Goal: Transaction & Acquisition: Download file/media

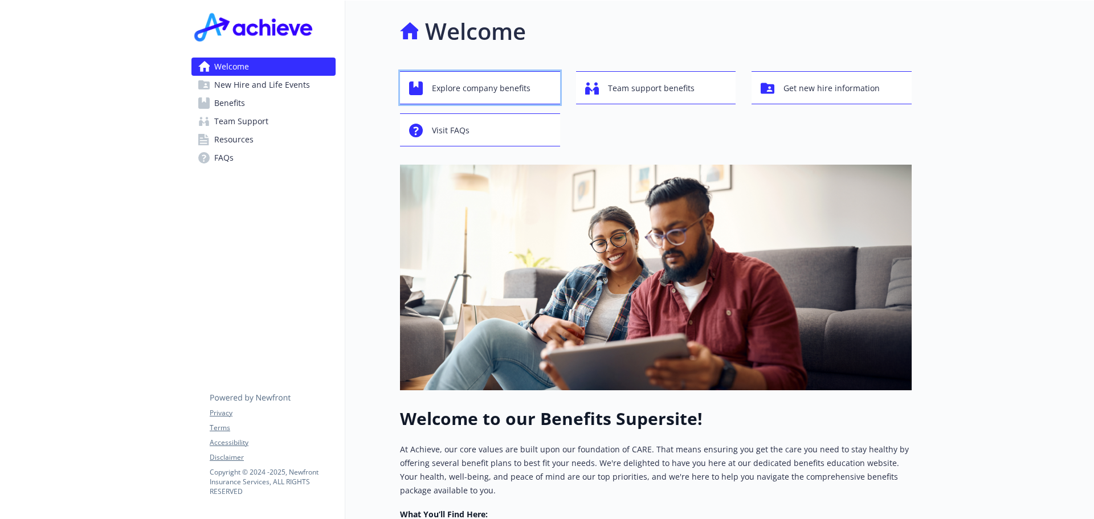
click at [520, 86] on span "Explore company benefits" at bounding box center [481, 88] width 99 height 22
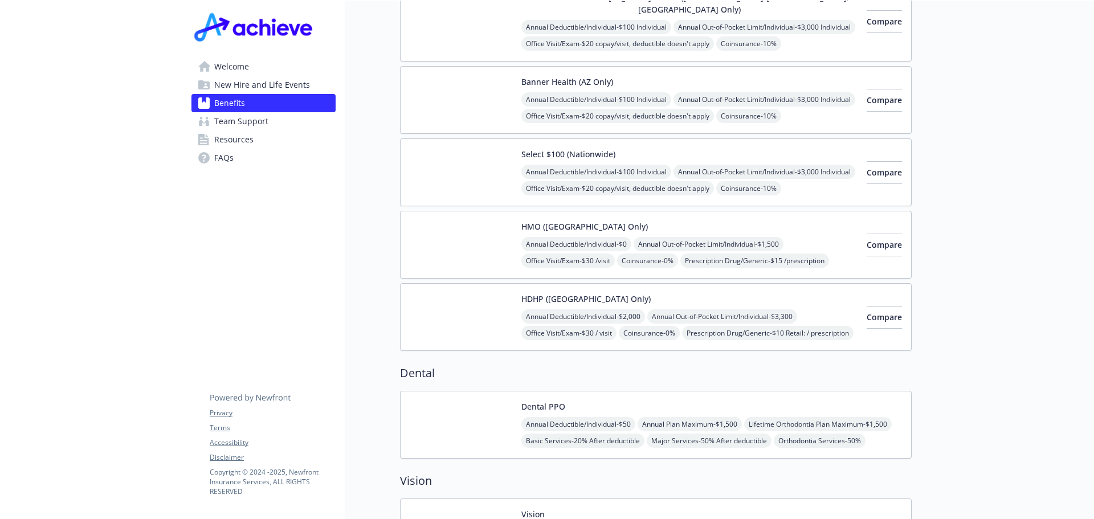
scroll to position [57, 0]
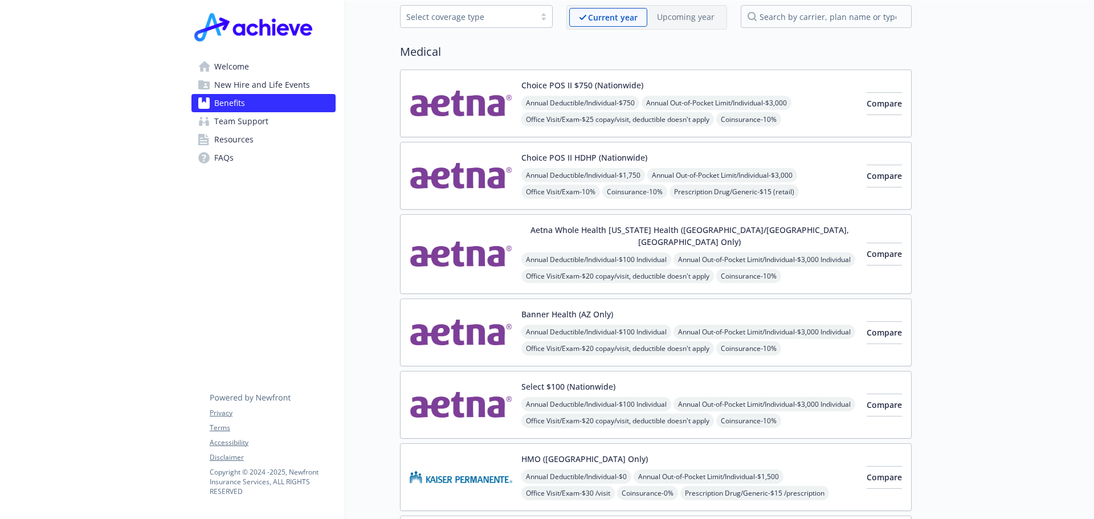
click at [741, 325] on div "Annual Deductible/Individual - $100 Individual Annual Out-of-Pocket Limit/Indiv…" at bounding box center [689, 373] width 336 height 97
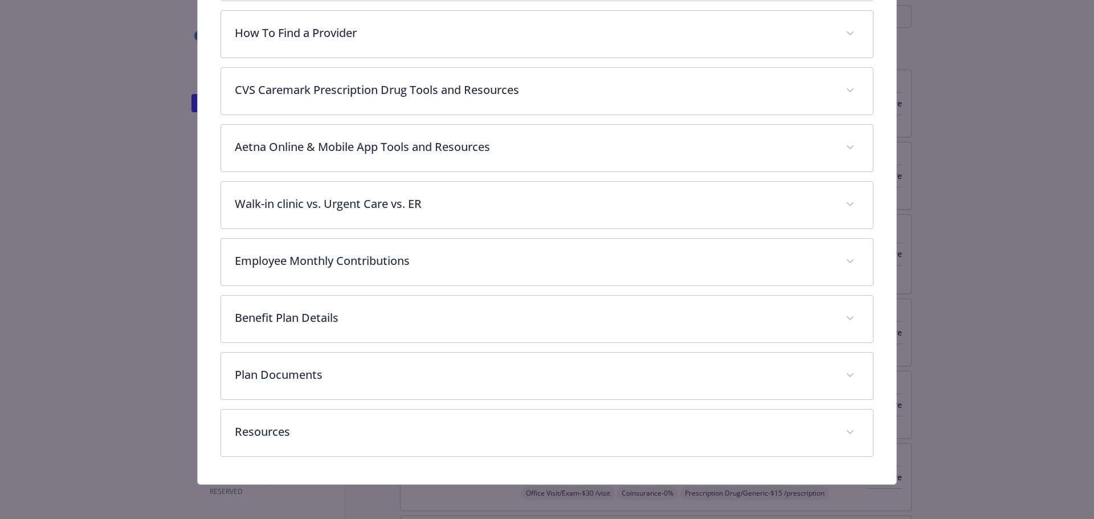
scroll to position [452, 0]
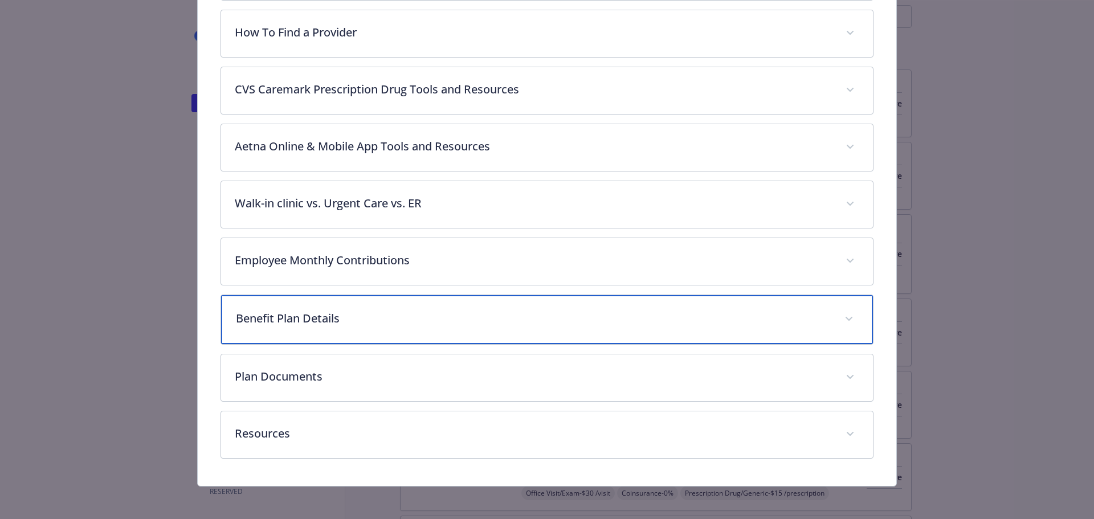
click at [371, 310] on p "Benefit Plan Details" at bounding box center [533, 318] width 595 height 17
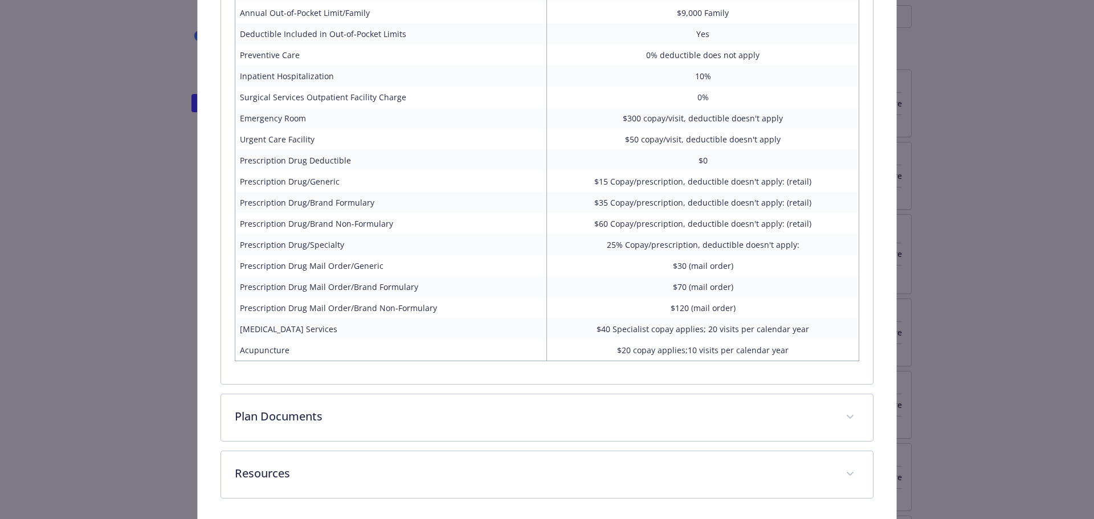
scroll to position [994, 0]
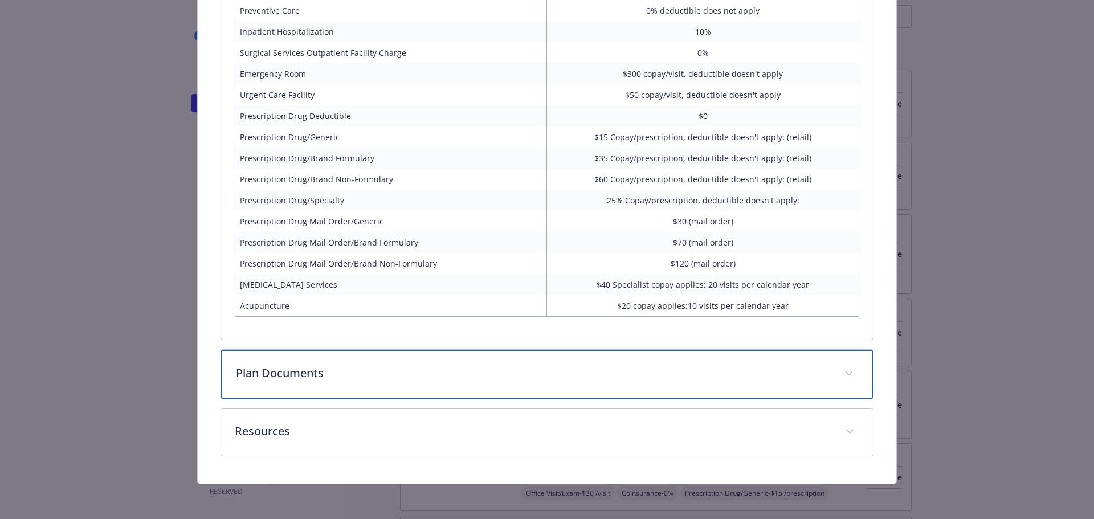
click at [377, 366] on p "Plan Documents" at bounding box center [533, 373] width 595 height 17
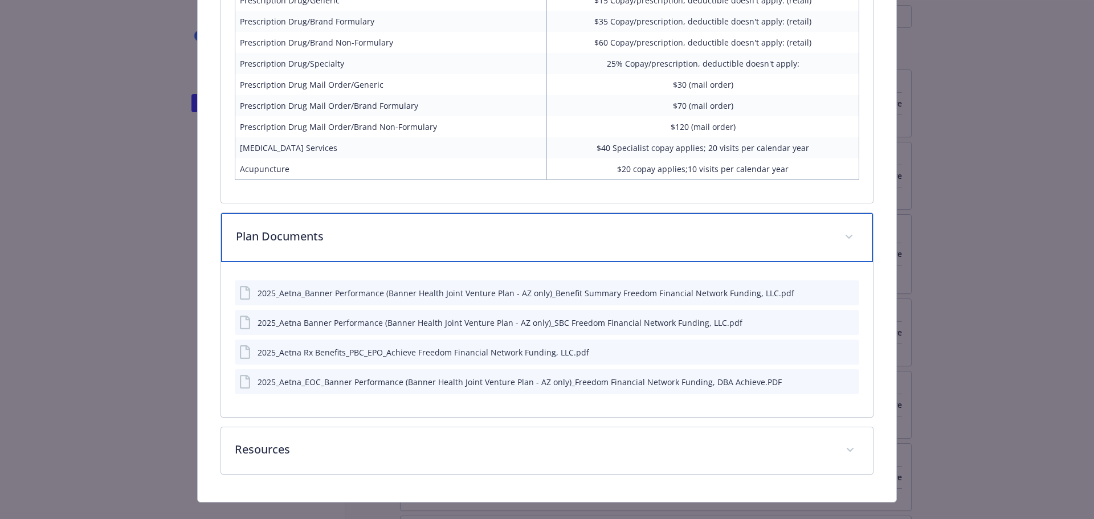
scroll to position [1149, 0]
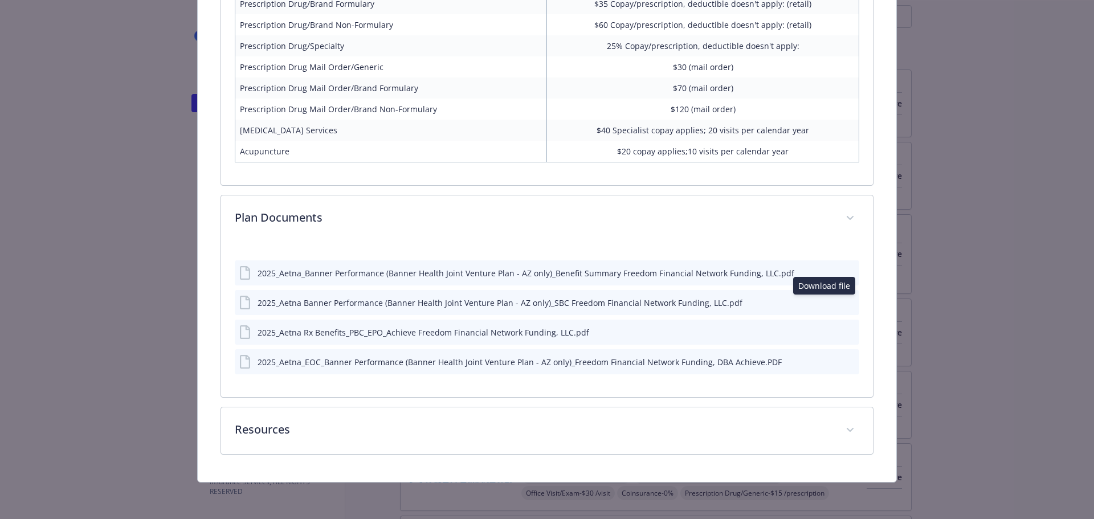
click at [825, 301] on icon "download file" at bounding box center [829, 301] width 9 height 9
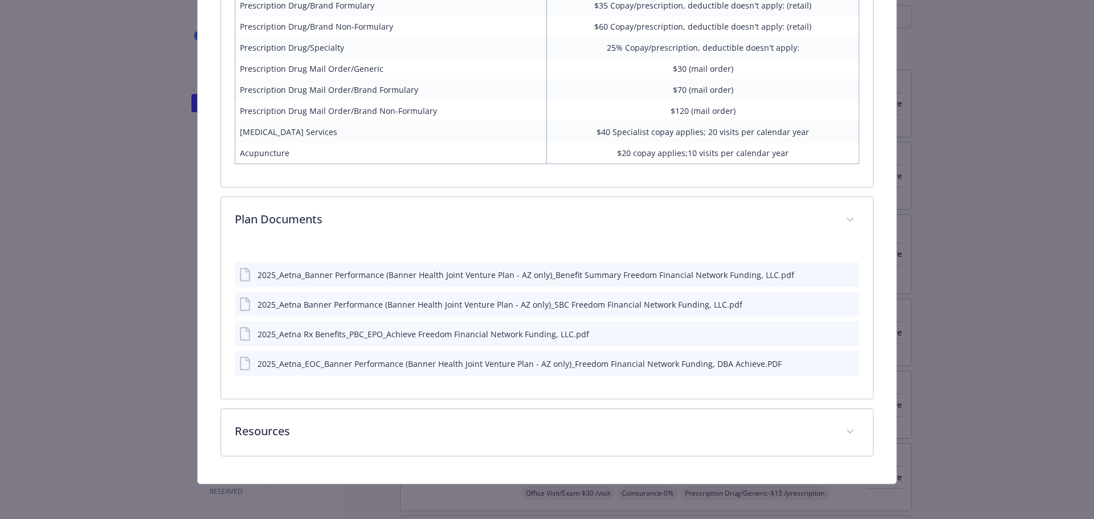
click at [826, 362] on icon "download file" at bounding box center [829, 361] width 7 height 7
